Goal: Book appointment/travel/reservation

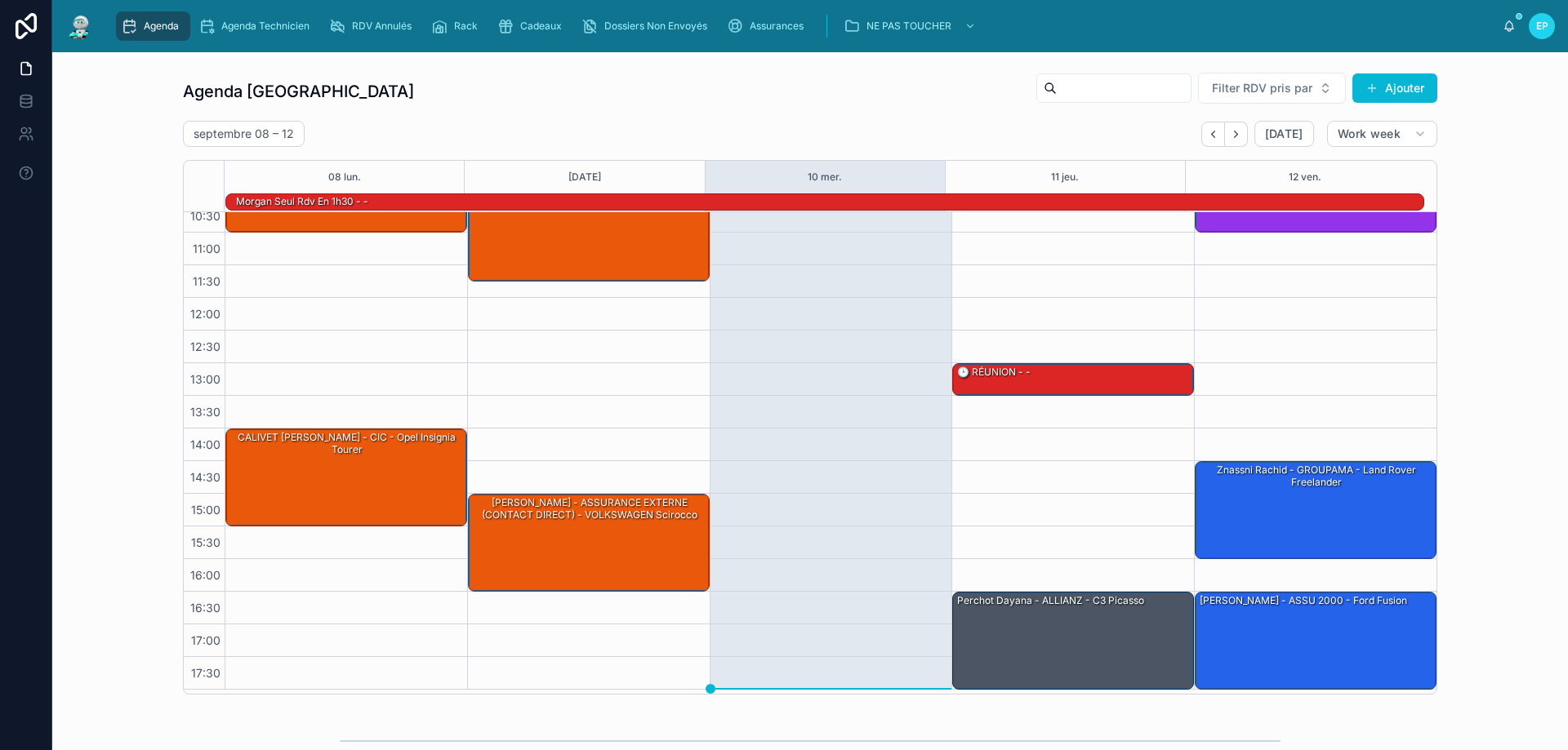
scroll to position [423, 0]
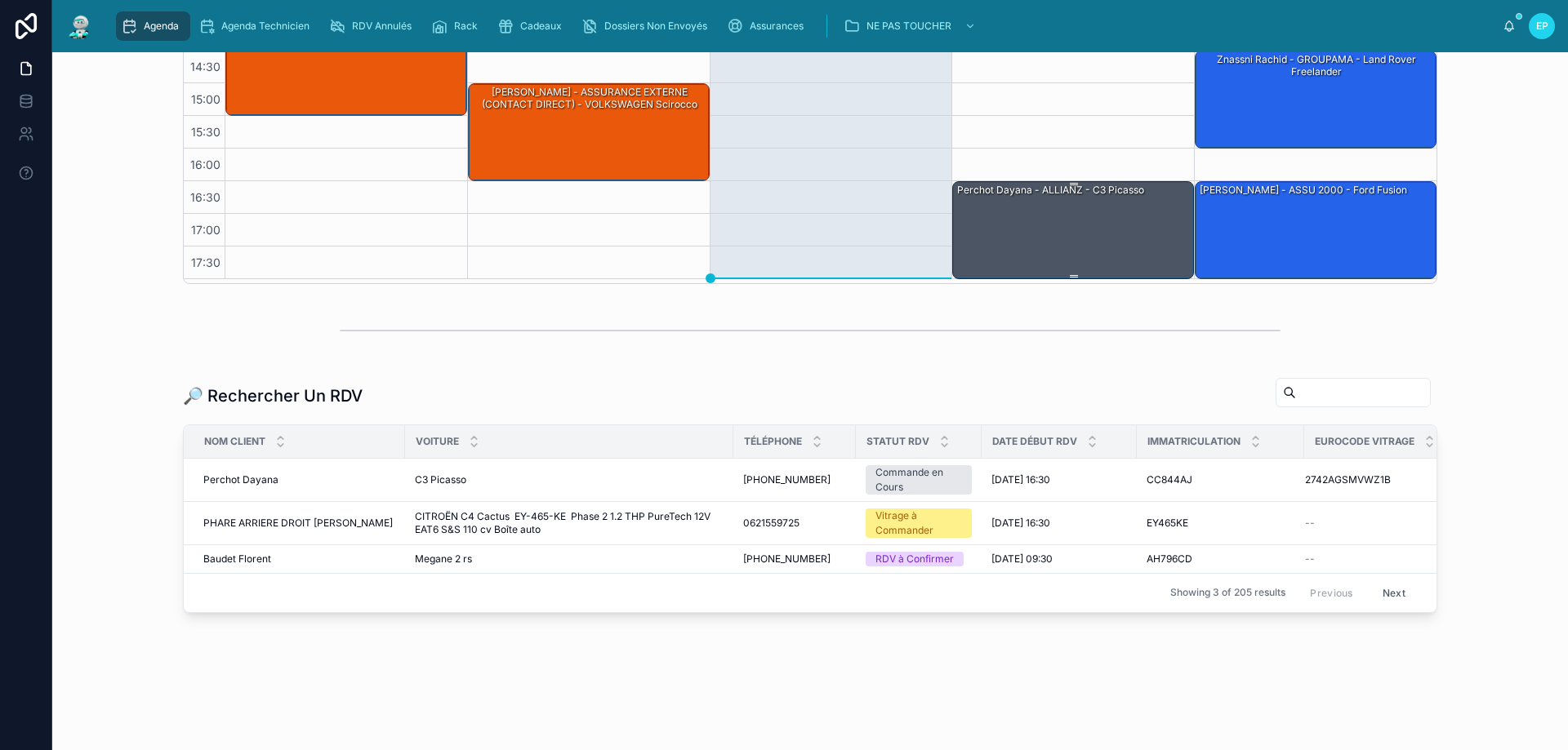
click at [1049, 232] on div "Perchot Dayana - ALLIANZ - C3 Picasso" at bounding box center [1074, 229] width 236 height 94
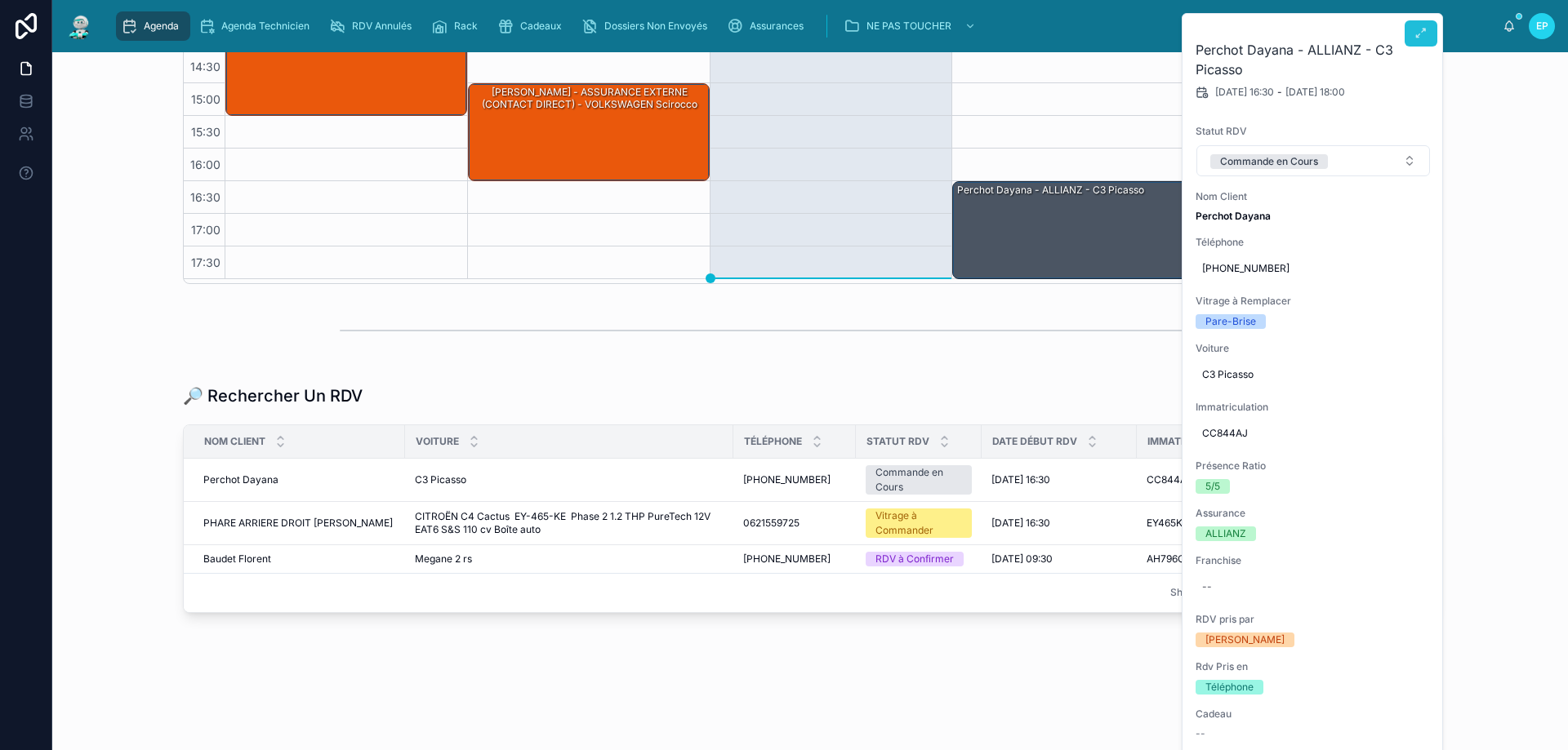
click at [1429, 35] on button at bounding box center [1420, 34] width 33 height 26
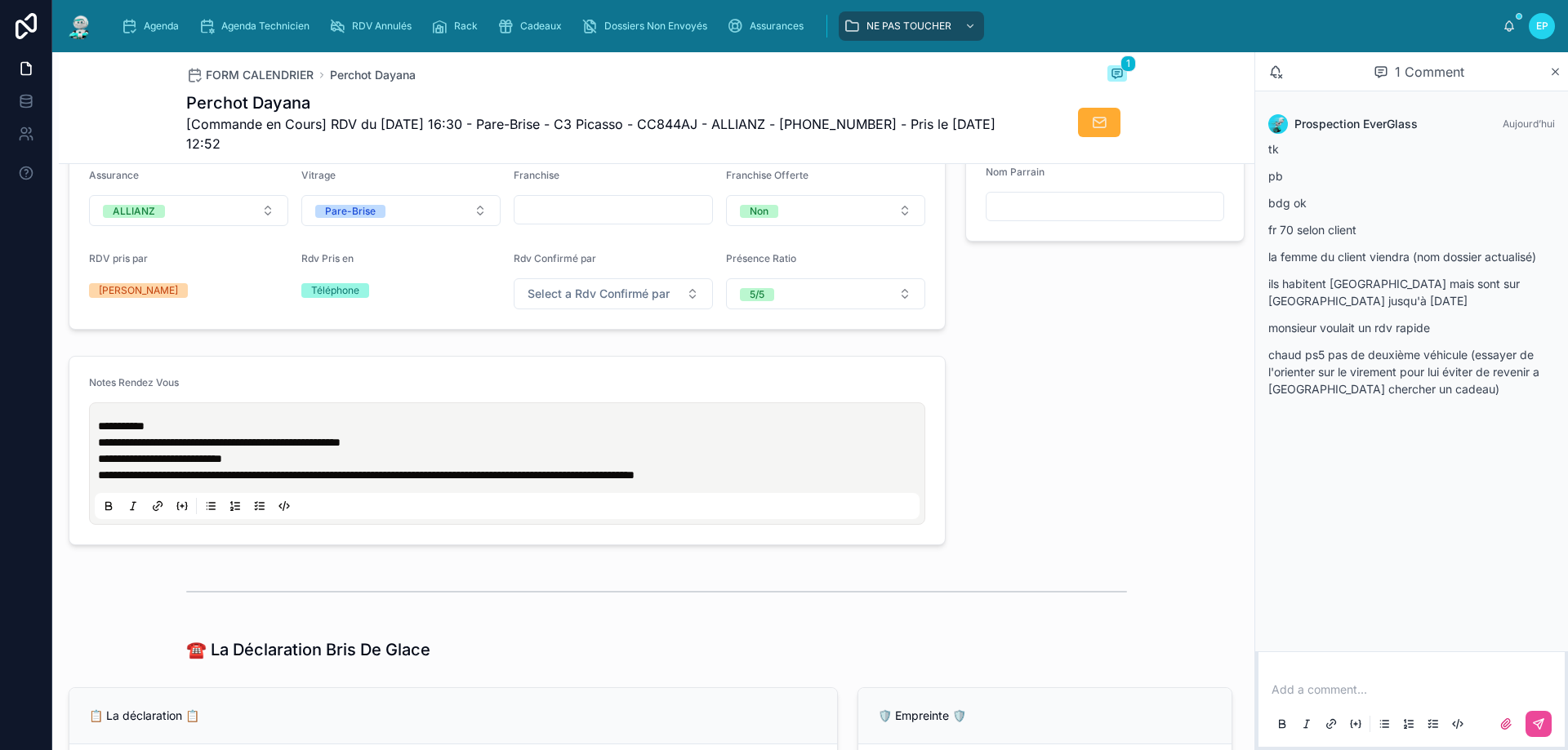
scroll to position [489, 0]
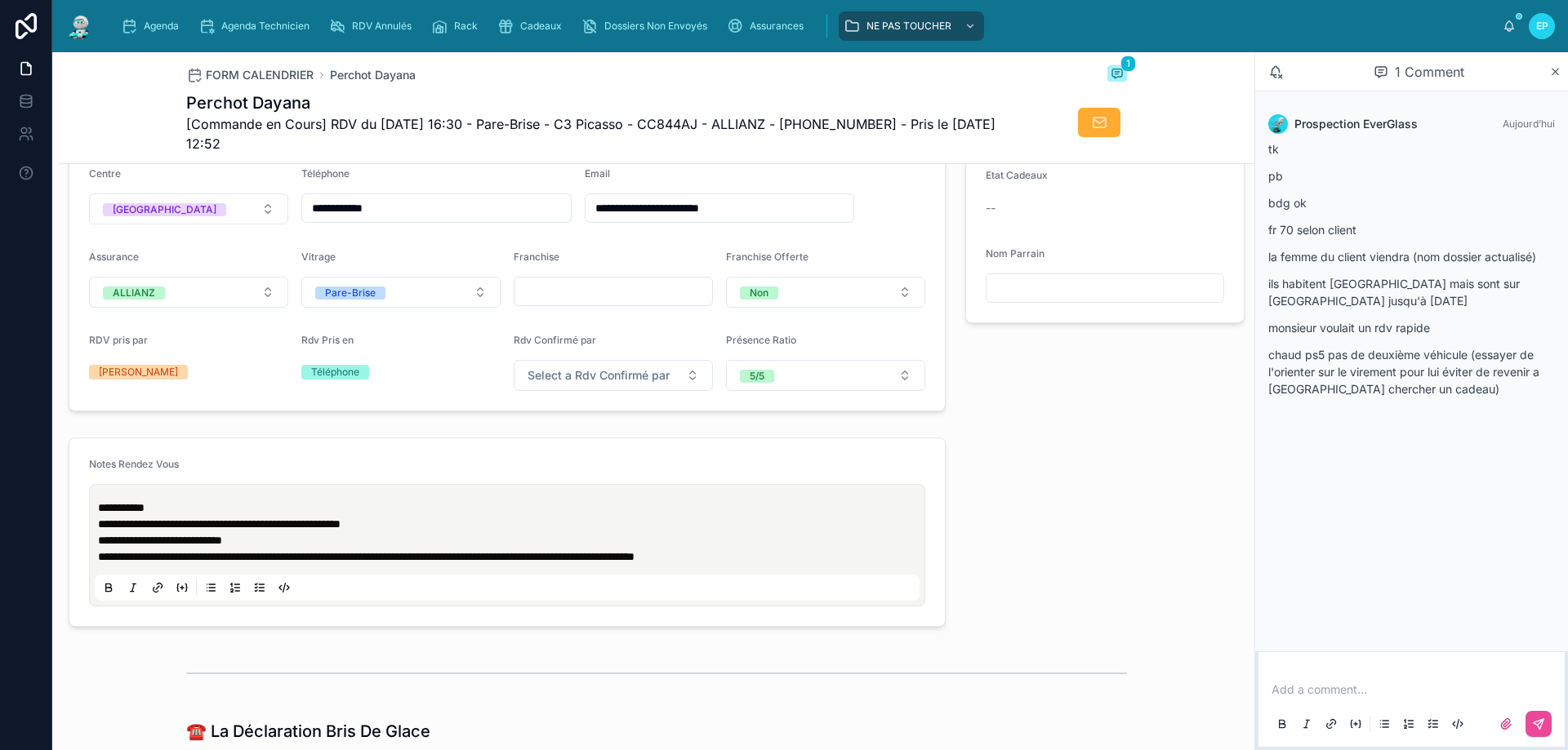
click at [336, 453] on form "**********" at bounding box center [506, 531] width 876 height 188
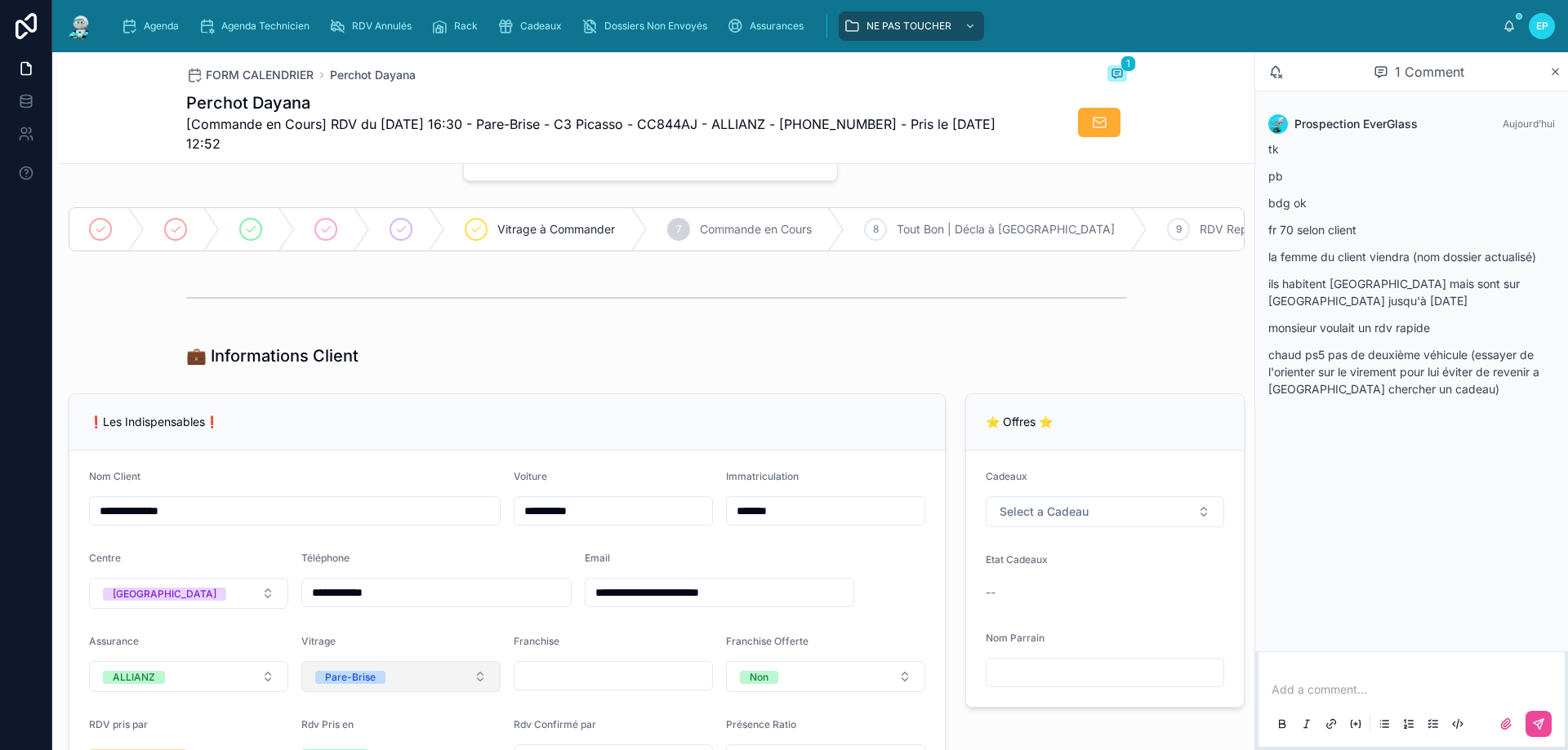
scroll to position [0, 0]
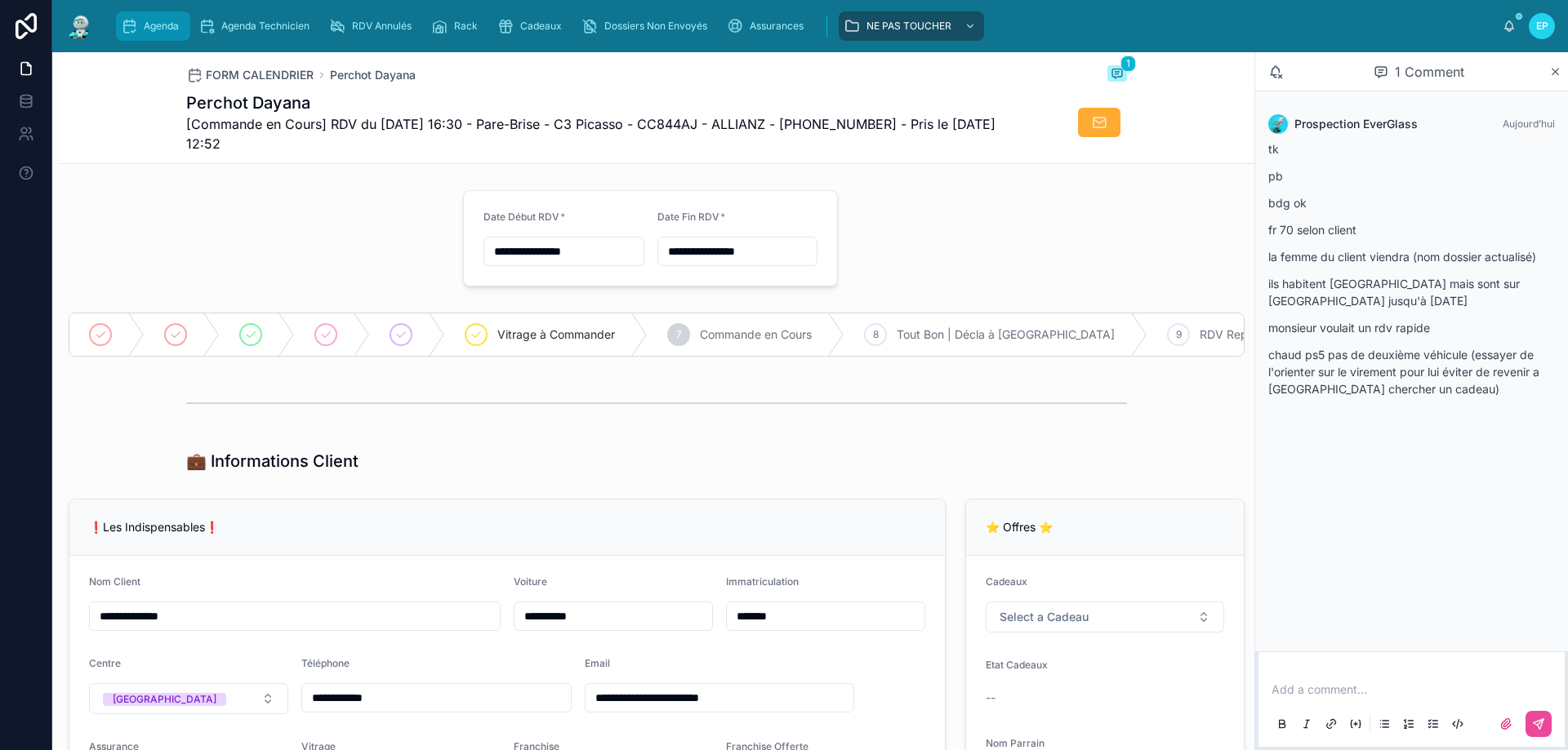
click at [161, 31] on span "Agenda" at bounding box center [162, 26] width 36 height 13
